Goal: Task Accomplishment & Management: Use online tool/utility

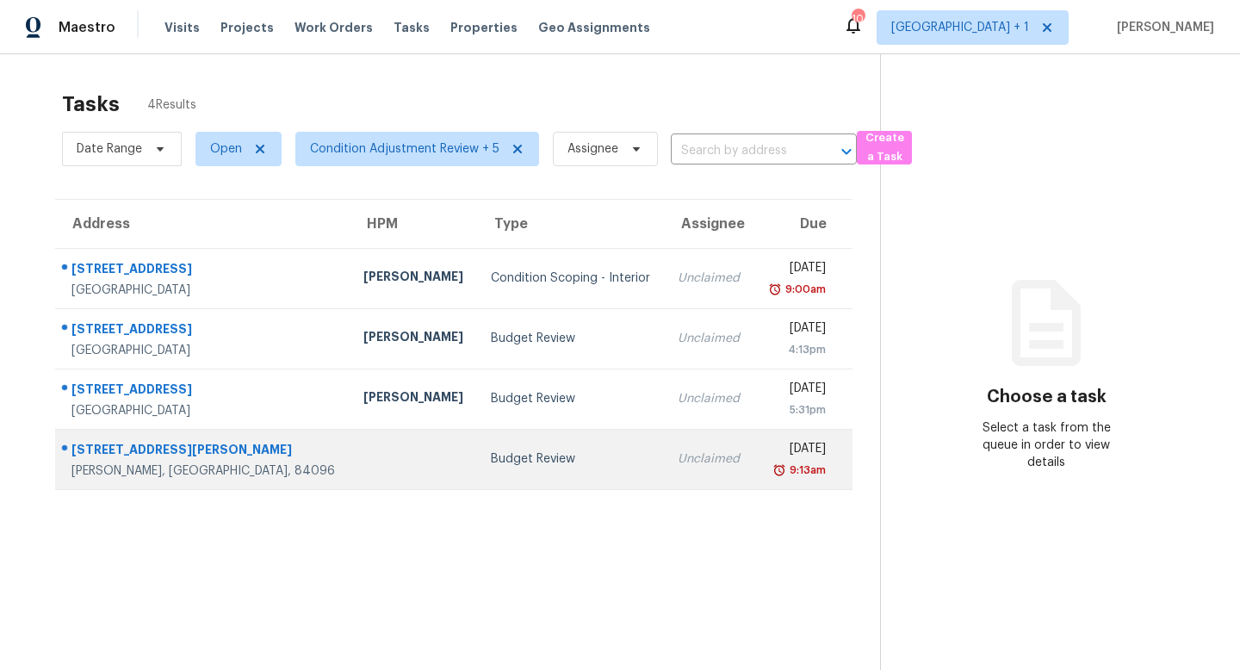
click at [350, 450] on td at bounding box center [413, 459] width 127 height 60
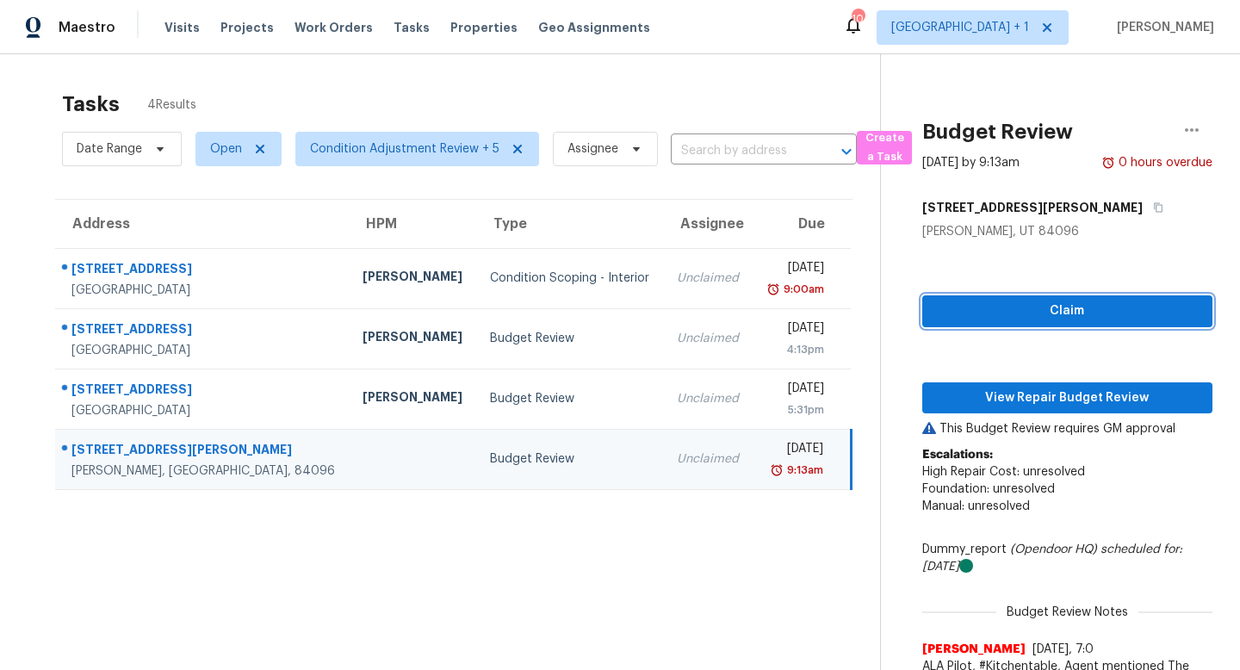
click at [1066, 319] on span "Claim" at bounding box center [1067, 312] width 263 height 22
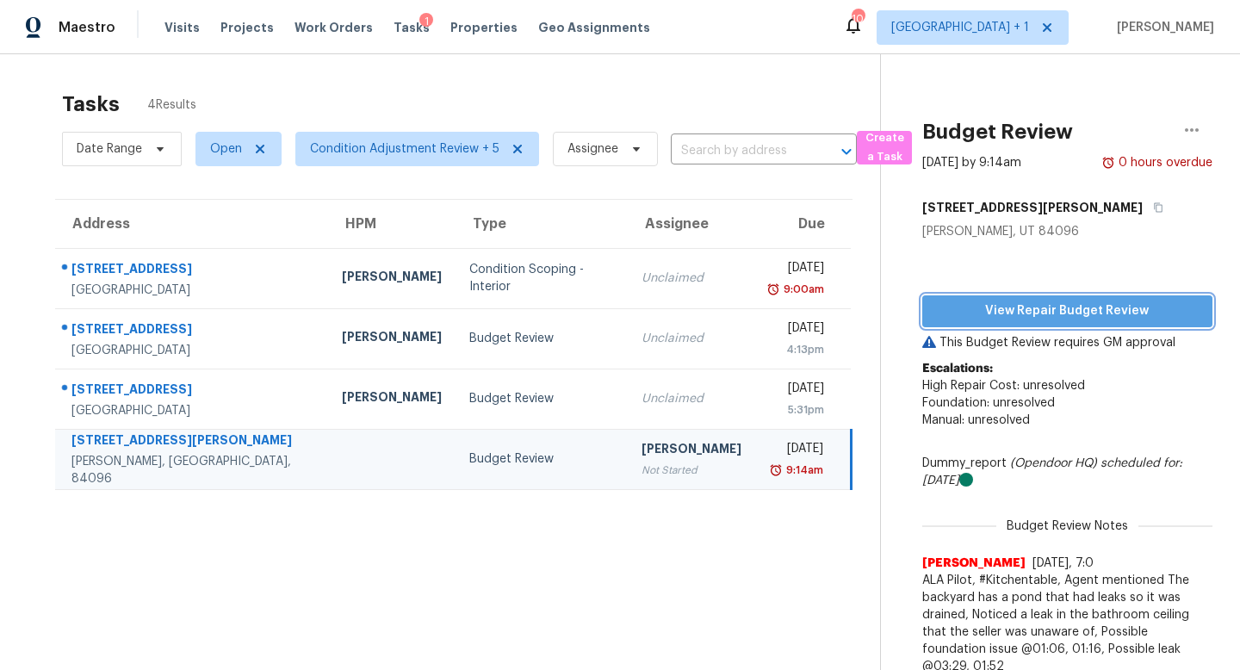
click at [1051, 316] on span "View Repair Budget Review" at bounding box center [1067, 312] width 263 height 22
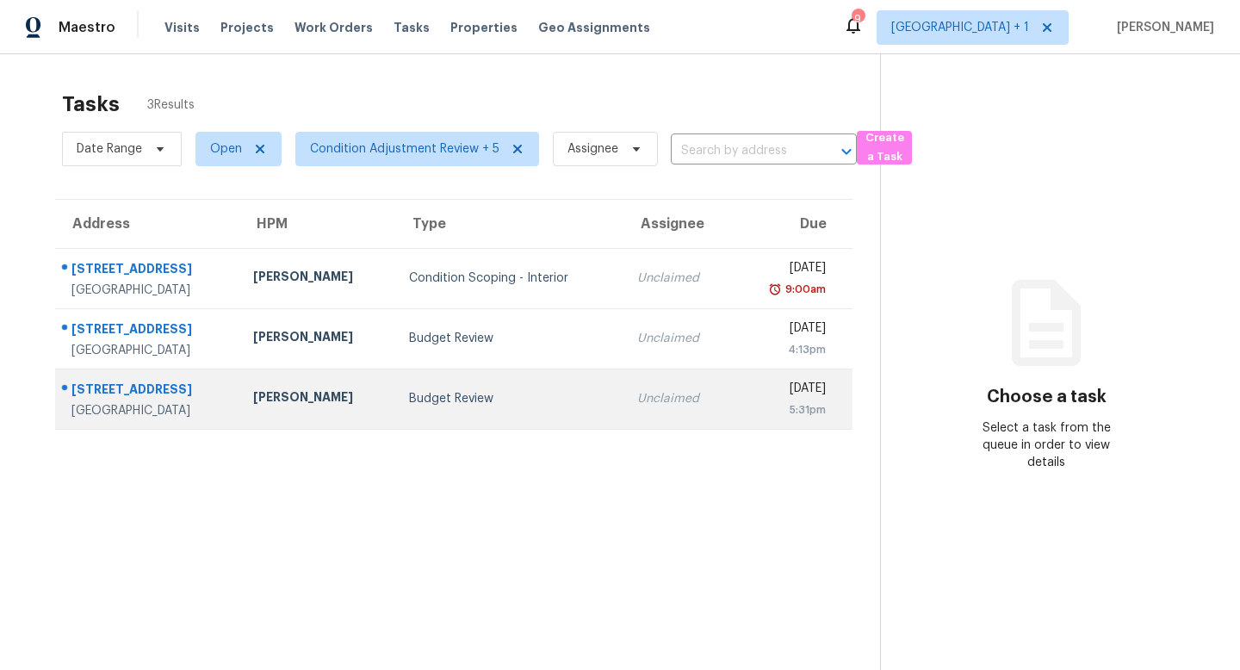
click at [301, 404] on div "[PERSON_NAME]" at bounding box center [317, 399] width 128 height 22
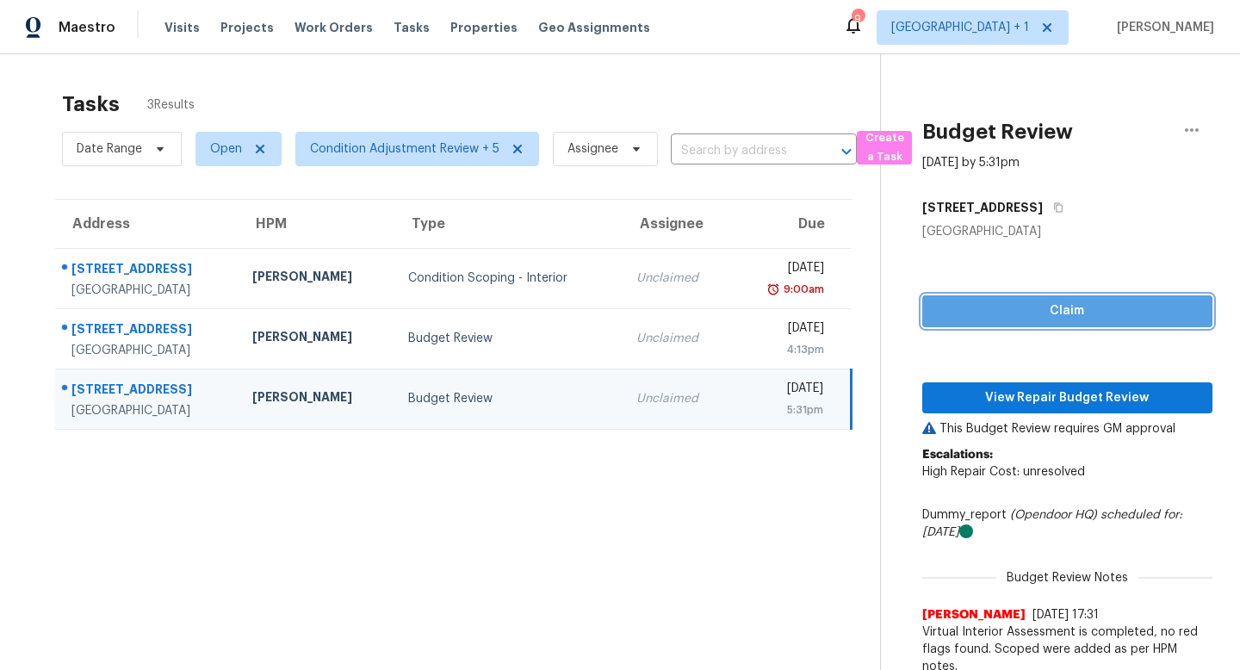
click at [1002, 310] on span "Claim" at bounding box center [1067, 312] width 263 height 22
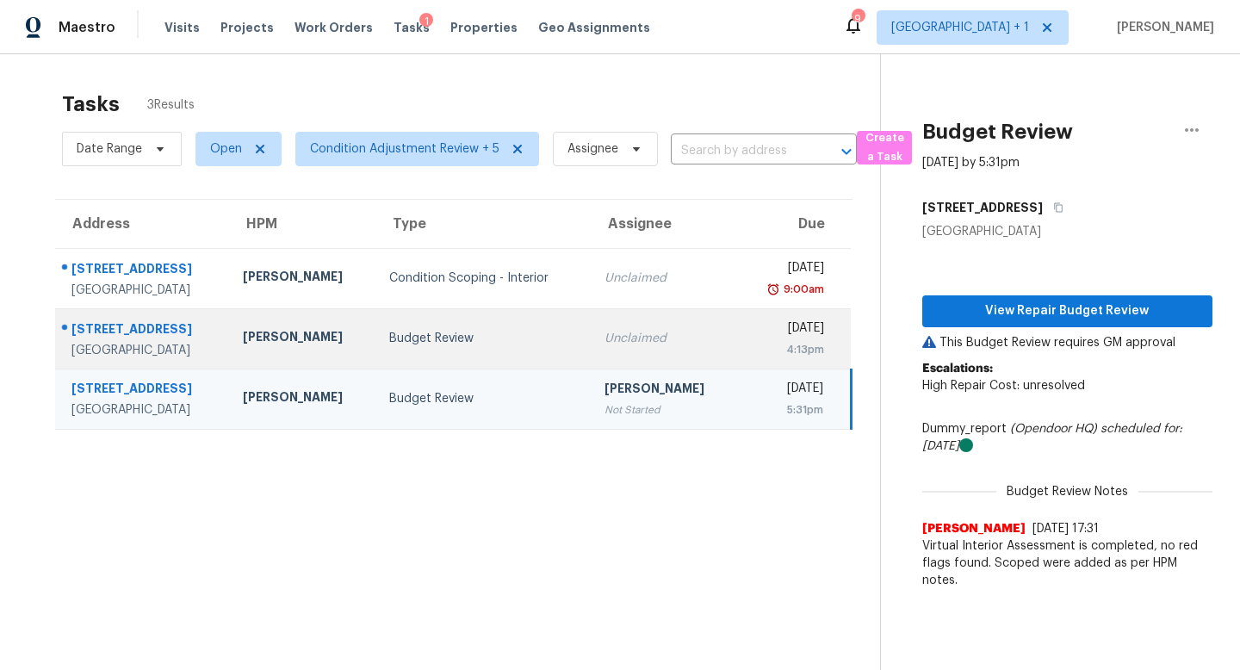
click at [541, 355] on td "Budget Review" at bounding box center [482, 338] width 215 height 60
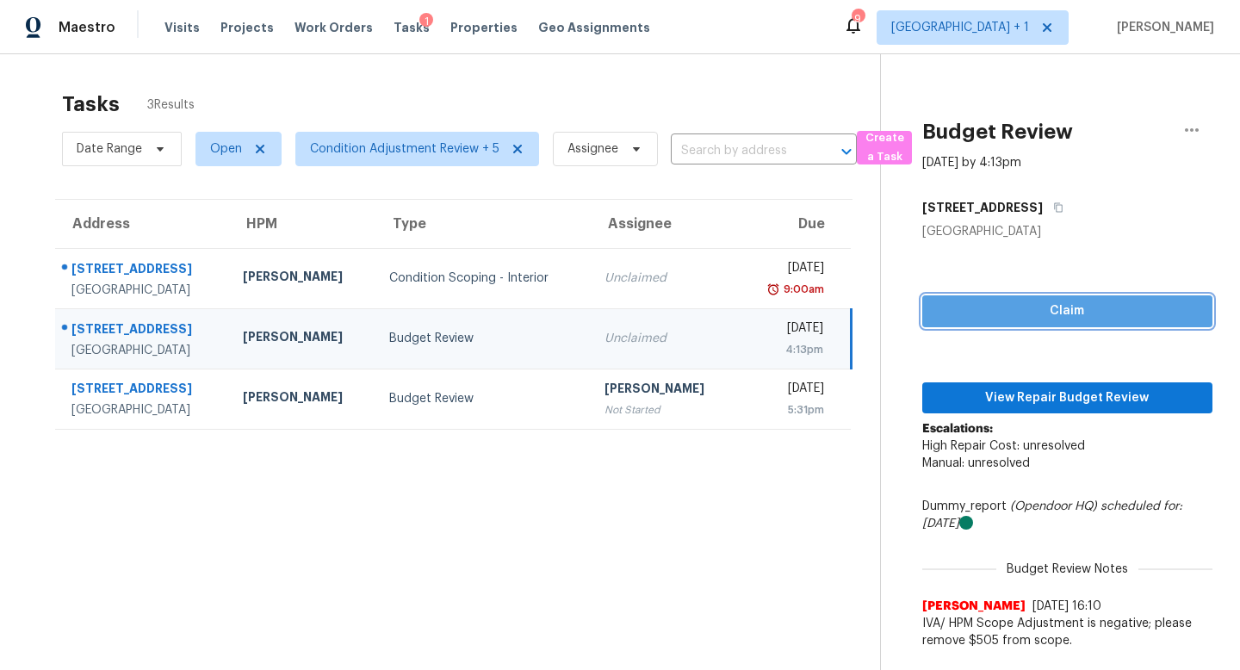
click at [953, 304] on span "Claim" at bounding box center [1067, 312] width 263 height 22
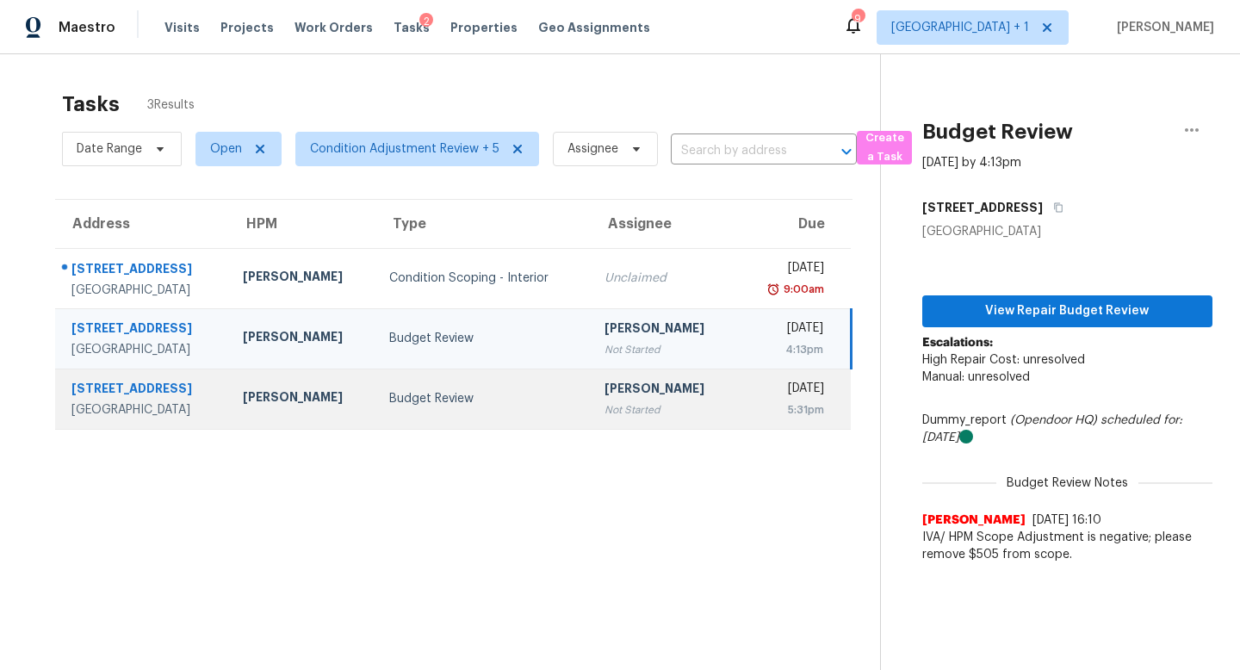
click at [511, 402] on div "Budget Review" at bounding box center [483, 398] width 188 height 17
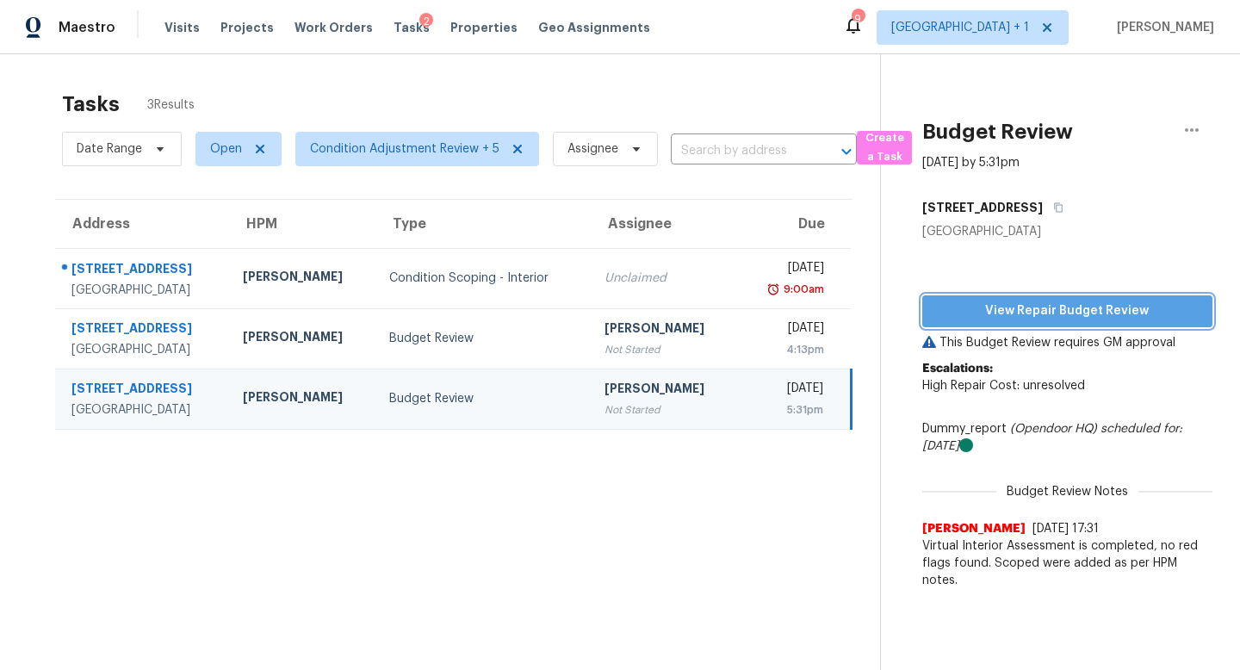
click at [1000, 308] on span "View Repair Budget Review" at bounding box center [1067, 312] width 263 height 22
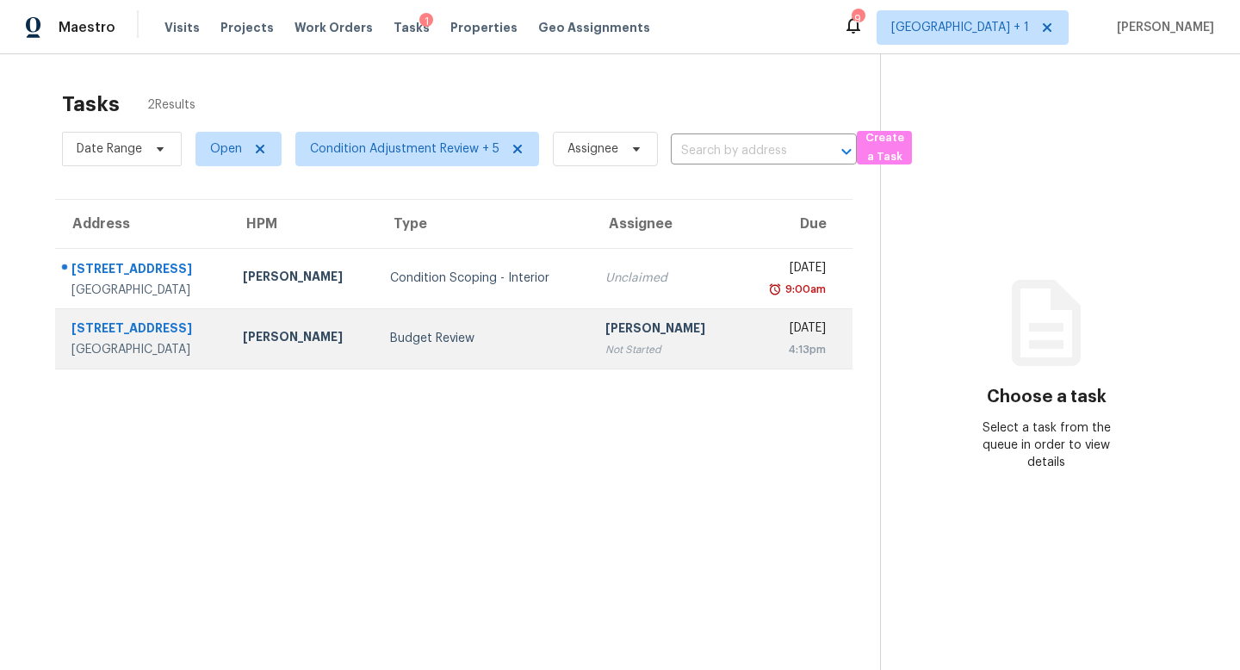
click at [192, 329] on div "[STREET_ADDRESS]" at bounding box center [143, 331] width 144 height 22
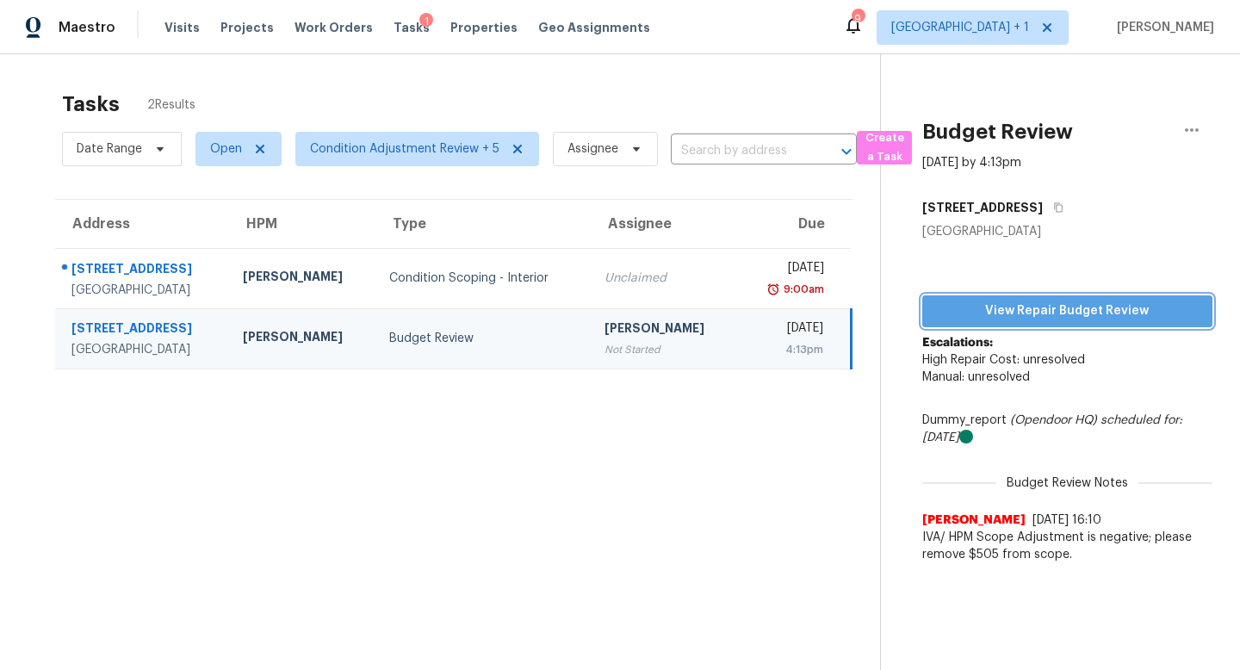
click at [991, 310] on span "View Repair Budget Review" at bounding box center [1067, 312] width 263 height 22
